Goal: Feedback & Contribution: Submit feedback/report problem

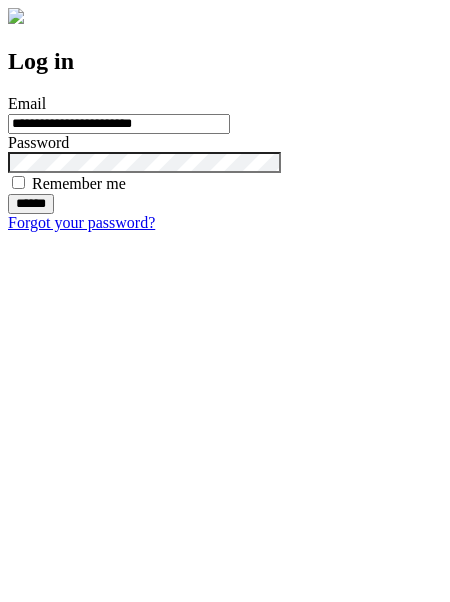
type input "**********"
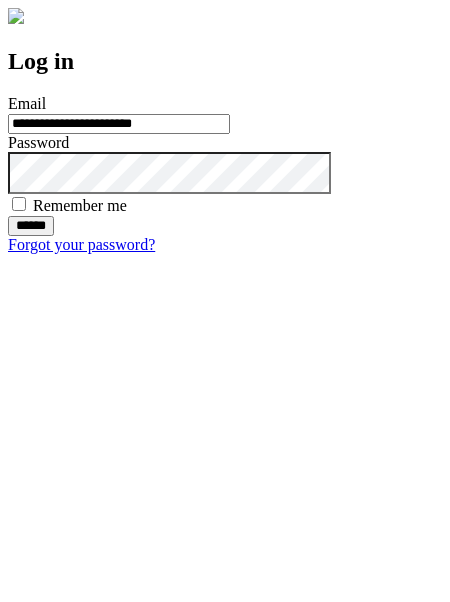
click at [54, 236] on input "******" at bounding box center [31, 226] width 46 height 20
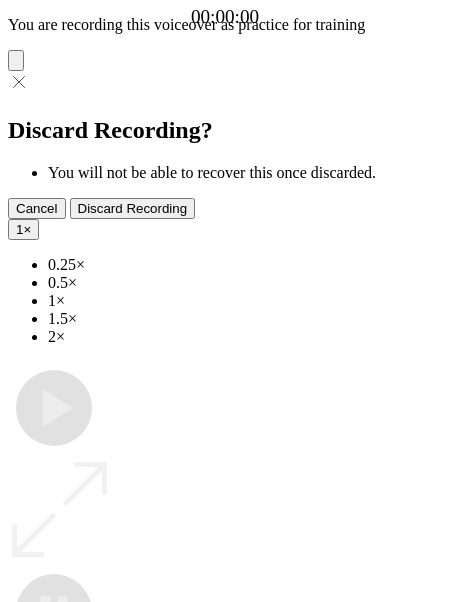
type input "**********"
